Goal: Obtain resource: Obtain resource

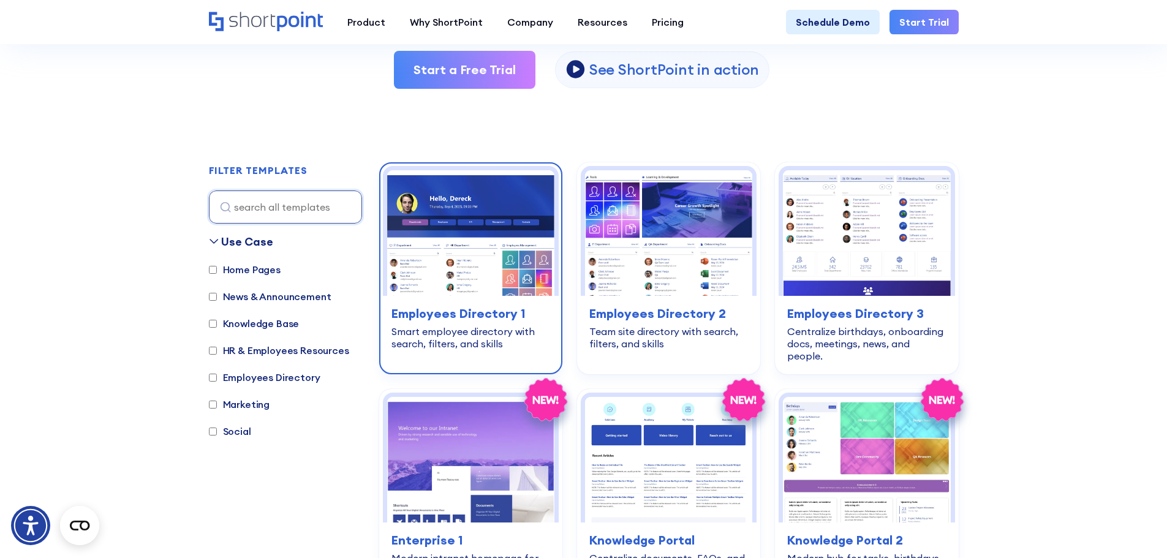
scroll to position [265, 0]
click at [463, 246] on img at bounding box center [470, 233] width 167 height 126
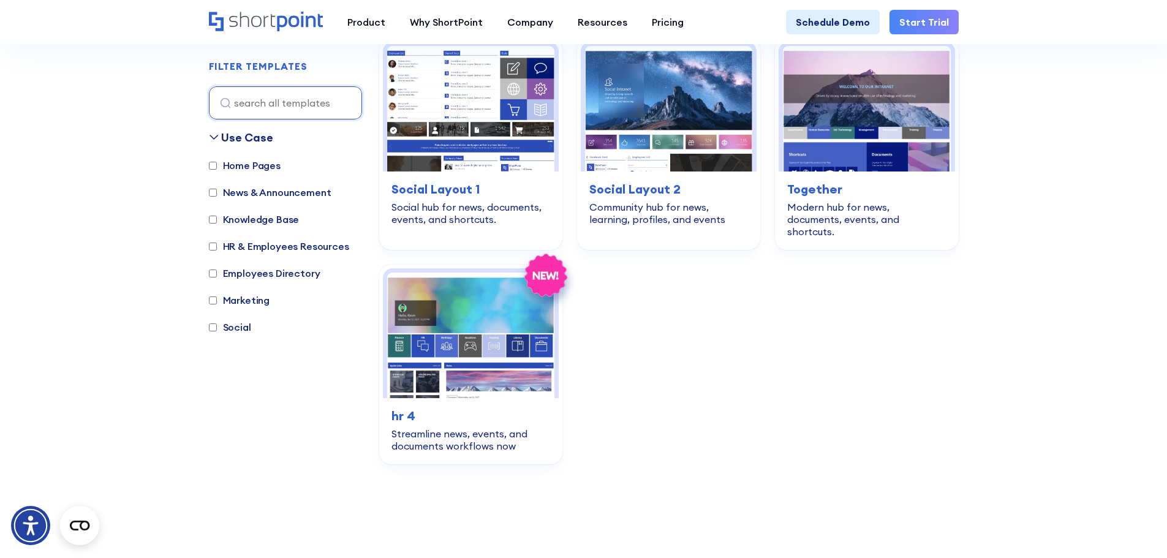
scroll to position [1044, 0]
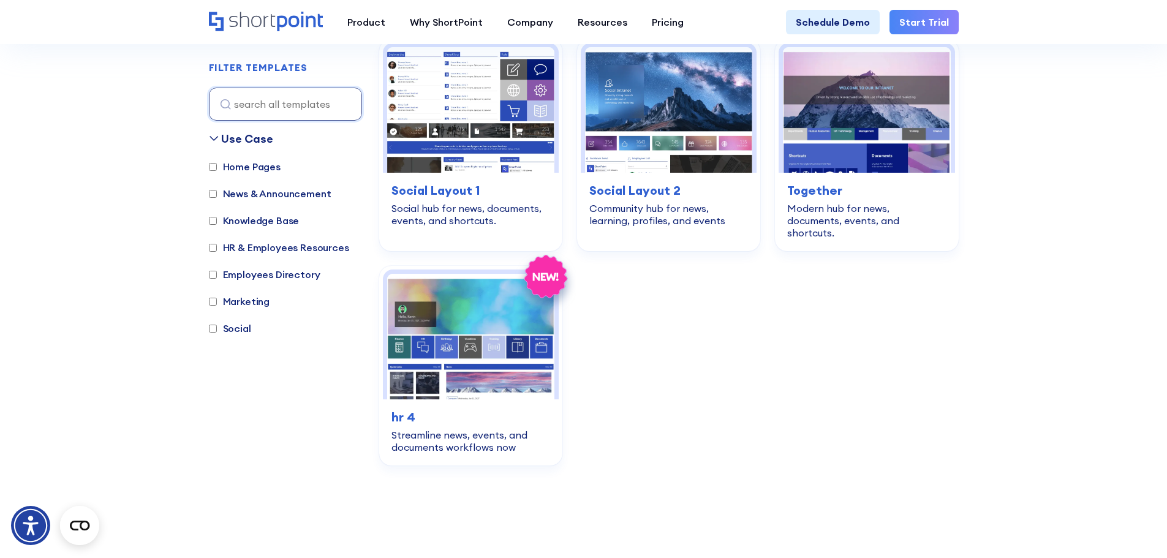
click at [223, 321] on label "Social" at bounding box center [230, 328] width 42 height 15
click at [217, 325] on input "Social" at bounding box center [213, 329] width 8 height 8
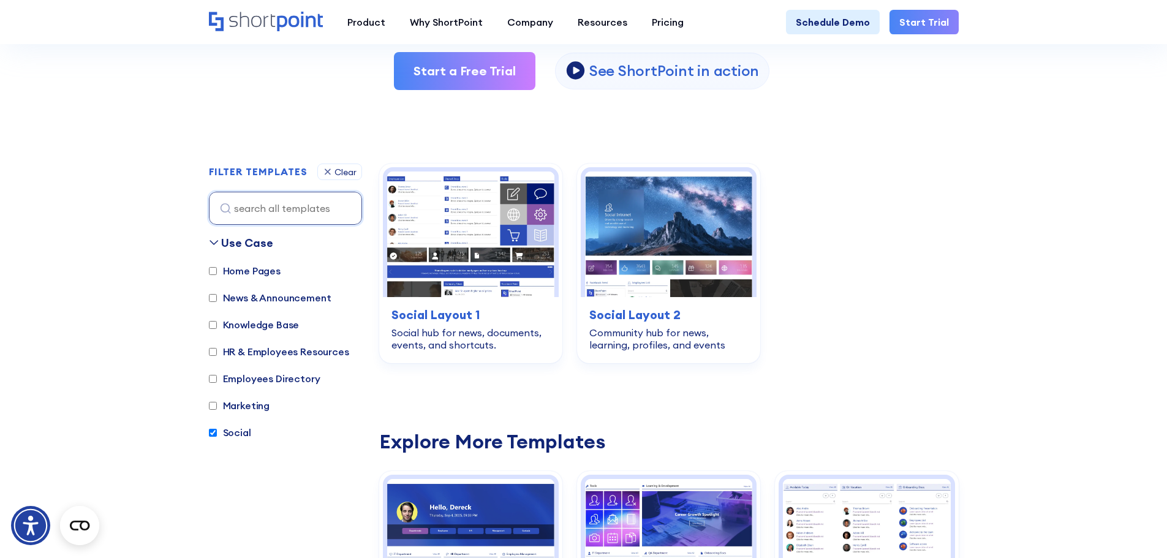
scroll to position [264, 0]
click at [214, 439] on label "Social" at bounding box center [230, 432] width 42 height 15
click at [214, 436] on input "Social" at bounding box center [213, 432] width 8 height 8
checkbox input "false"
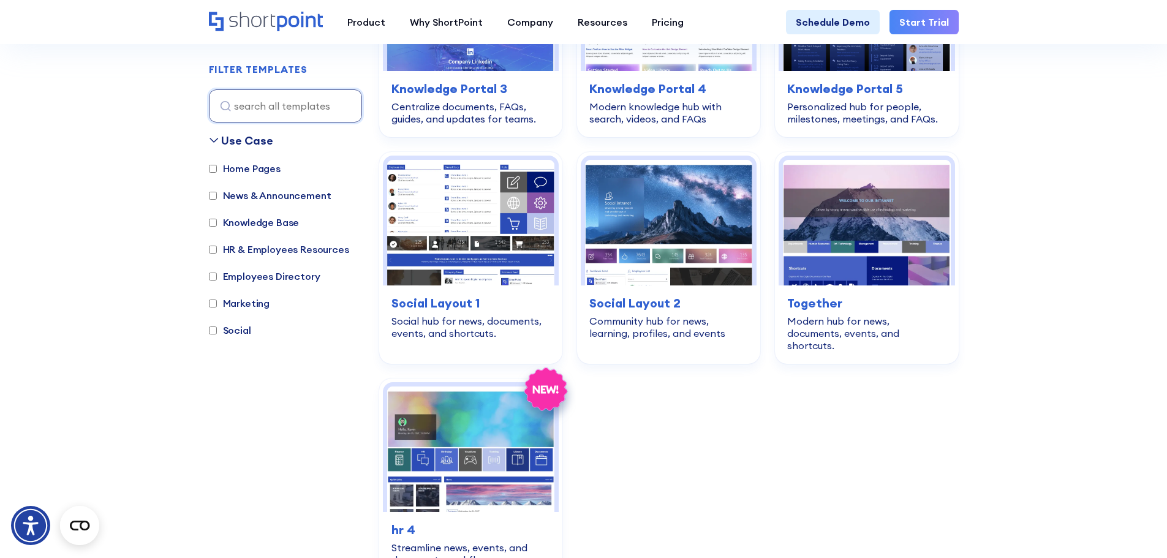
scroll to position [932, 0]
click at [213, 166] on input "Home Pages" at bounding box center [213, 169] width 8 height 8
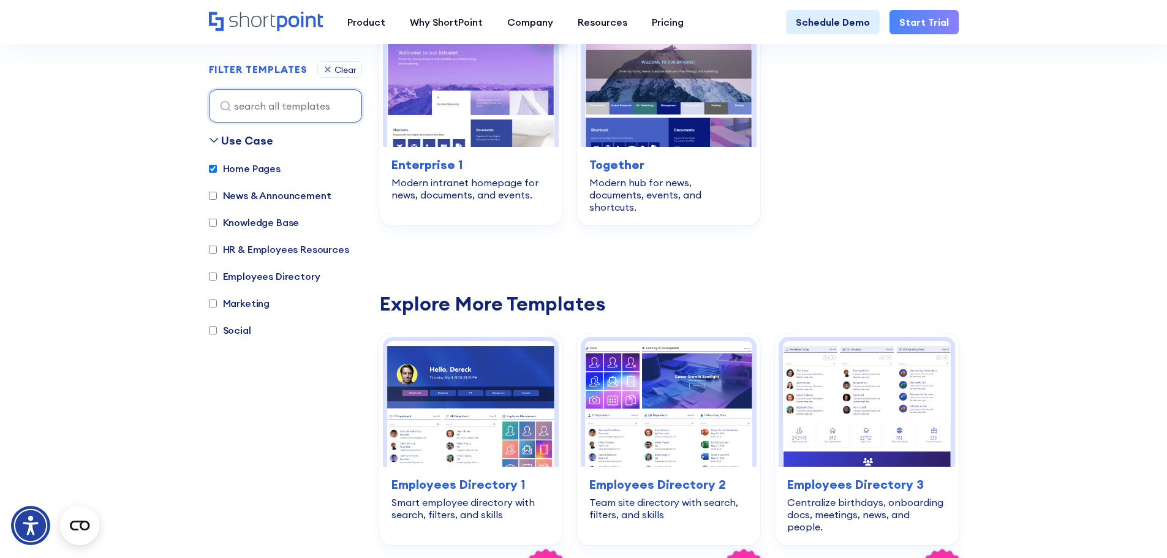
scroll to position [366, 0]
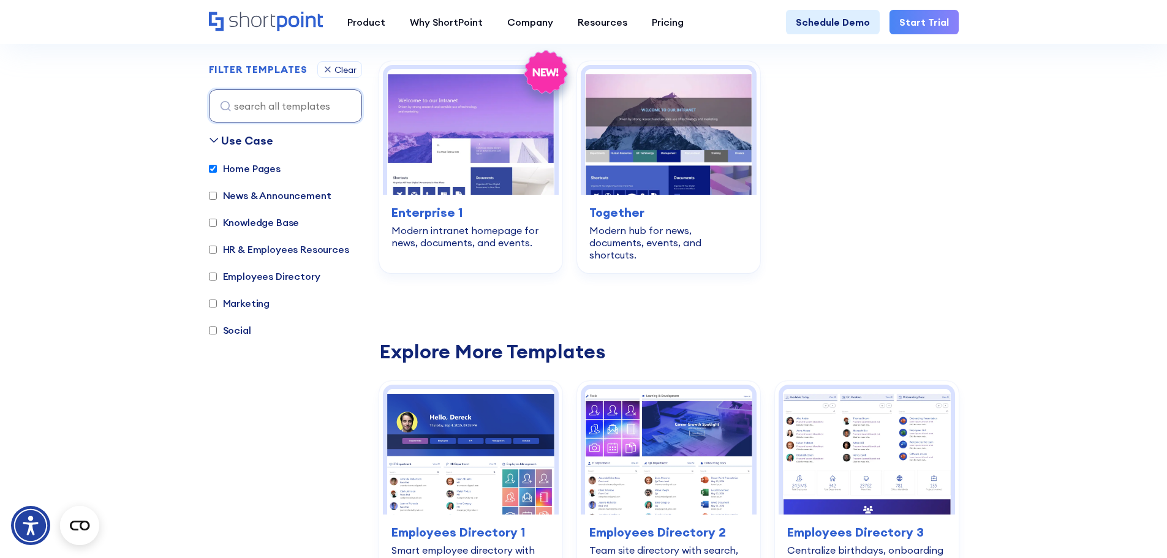
click at [213, 166] on input "Home Pages" at bounding box center [213, 169] width 8 height 8
checkbox input "false"
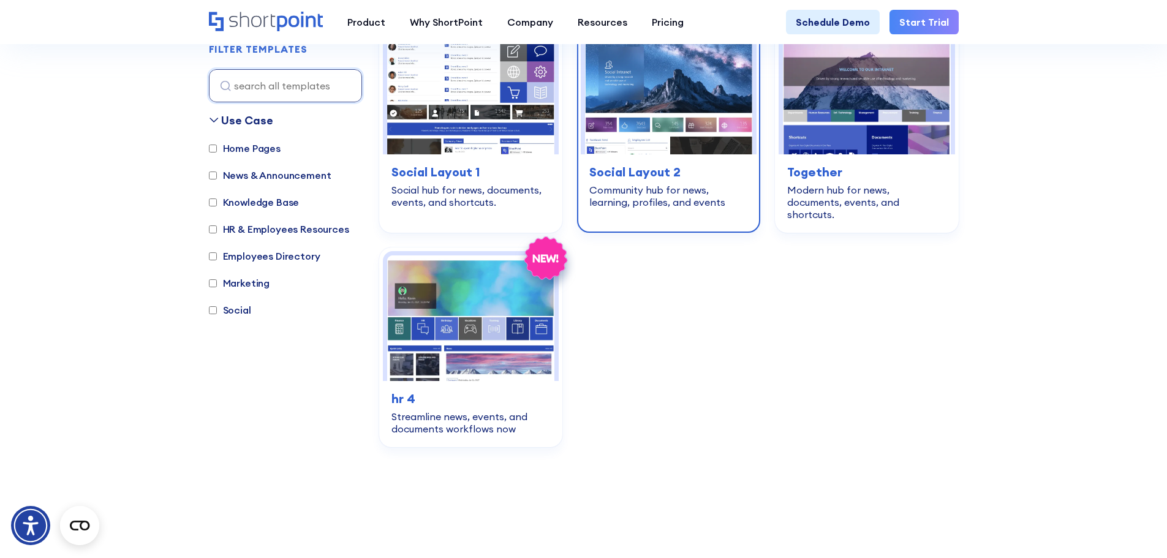
scroll to position [1064, 0]
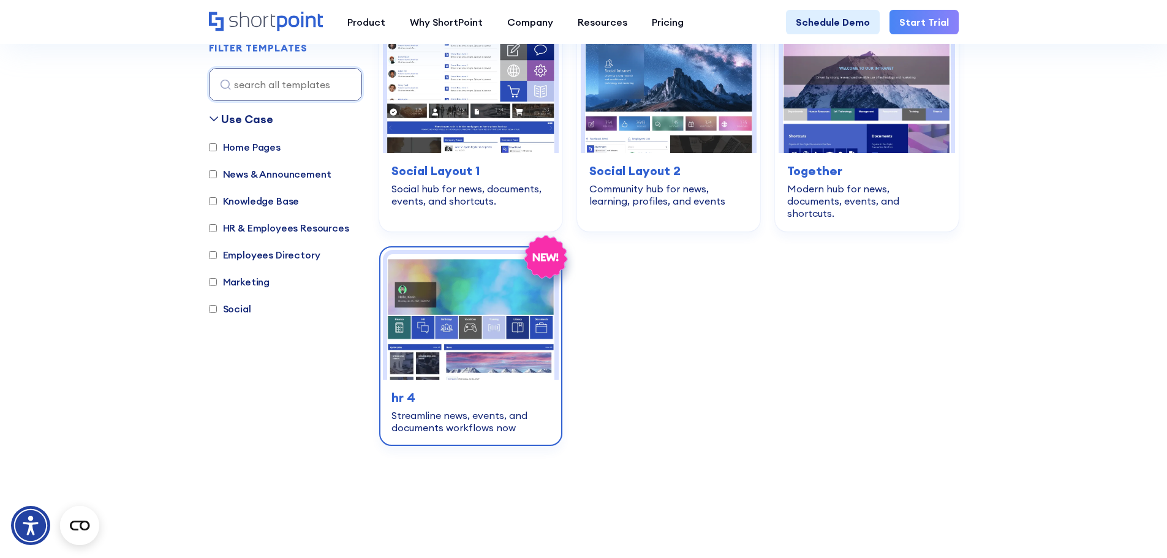
click at [468, 319] on img at bounding box center [470, 317] width 167 height 126
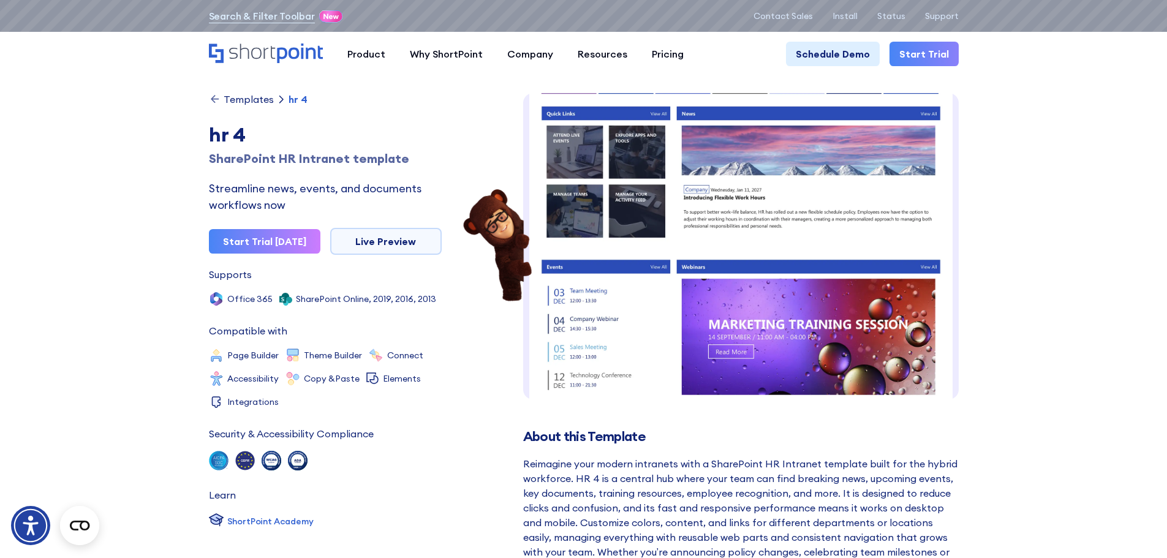
scroll to position [368, 0]
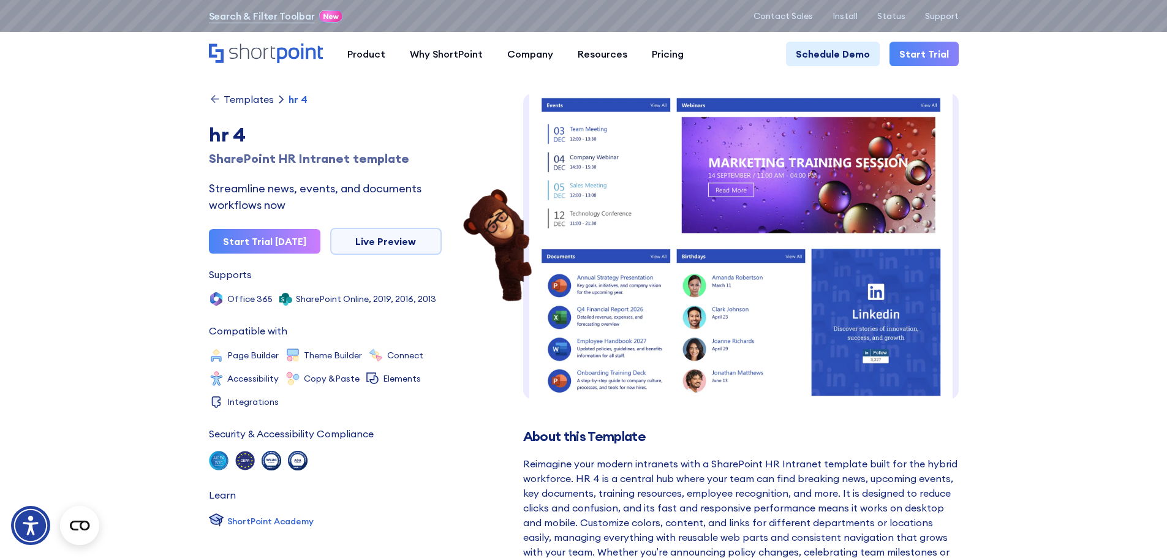
click at [762, 273] on img at bounding box center [741, 69] width 436 height 689
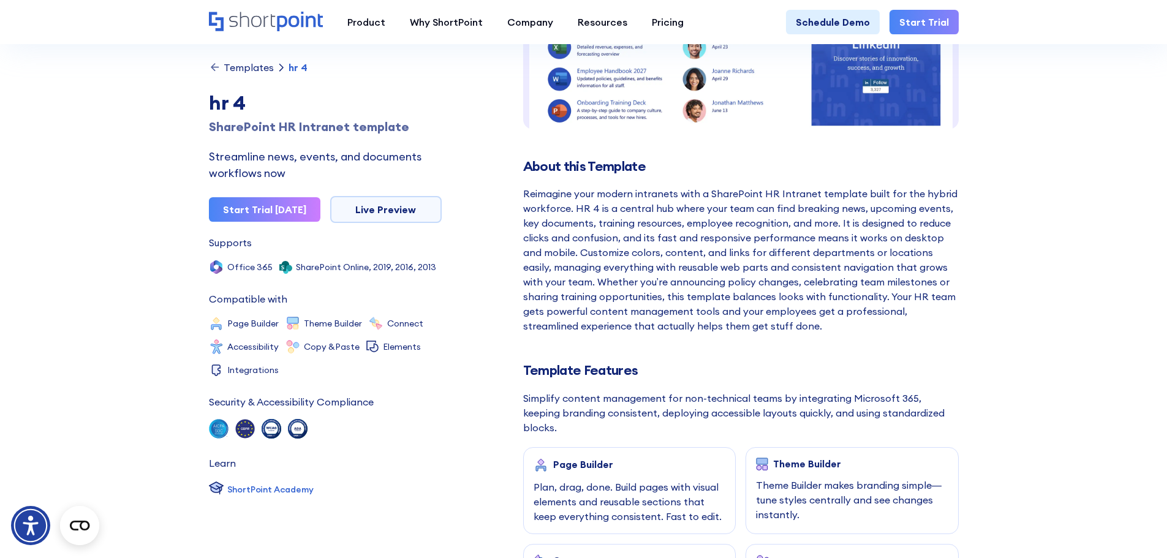
scroll to position [270, 0]
